Goal: Task Accomplishment & Management: Use online tool/utility

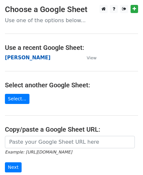
drag, startPoint x: 0, startPoint y: 0, endPoint x: 12, endPoint y: 57, distance: 57.9
click at [12, 57] on strong "[PERSON_NAME]" at bounding box center [27, 58] width 45 height 6
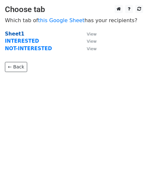
click at [12, 34] on strong "Sheet1" at bounding box center [14, 34] width 19 height 6
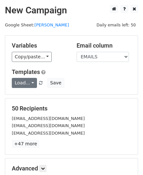
click at [28, 81] on link "Load..." at bounding box center [24, 83] width 25 height 10
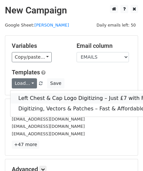
click at [38, 95] on link "Left Chest & Cap Logo Digitizing – Just £7 with Free Edits!" at bounding box center [93, 98] width 166 height 10
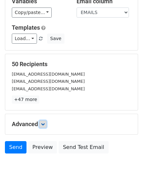
click at [41, 124] on link at bounding box center [42, 124] width 7 height 7
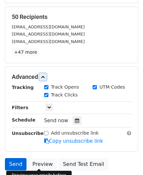
scroll to position [136, 0]
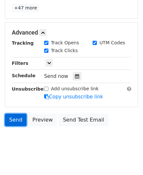
click at [18, 119] on link "Send" at bounding box center [16, 120] width 22 height 12
